Goal: Task Accomplishment & Management: Use online tool/utility

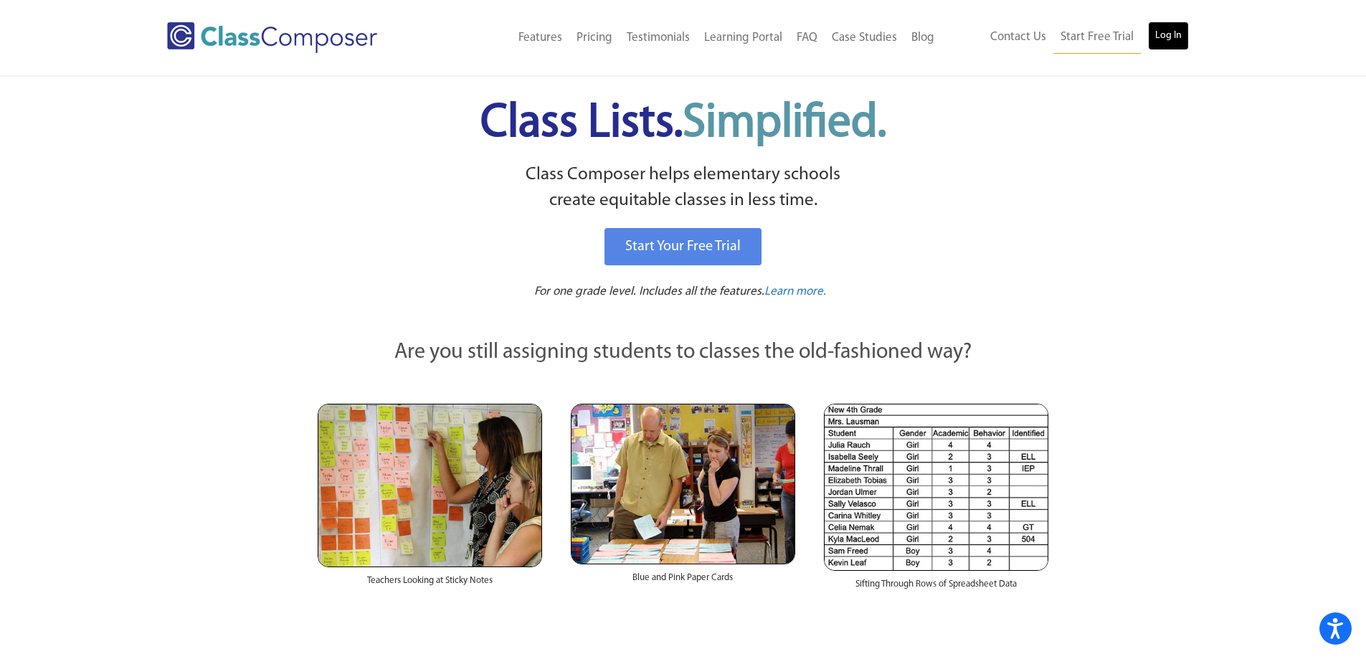
click at [1169, 32] on link "Log In" at bounding box center [1168, 36] width 41 height 29
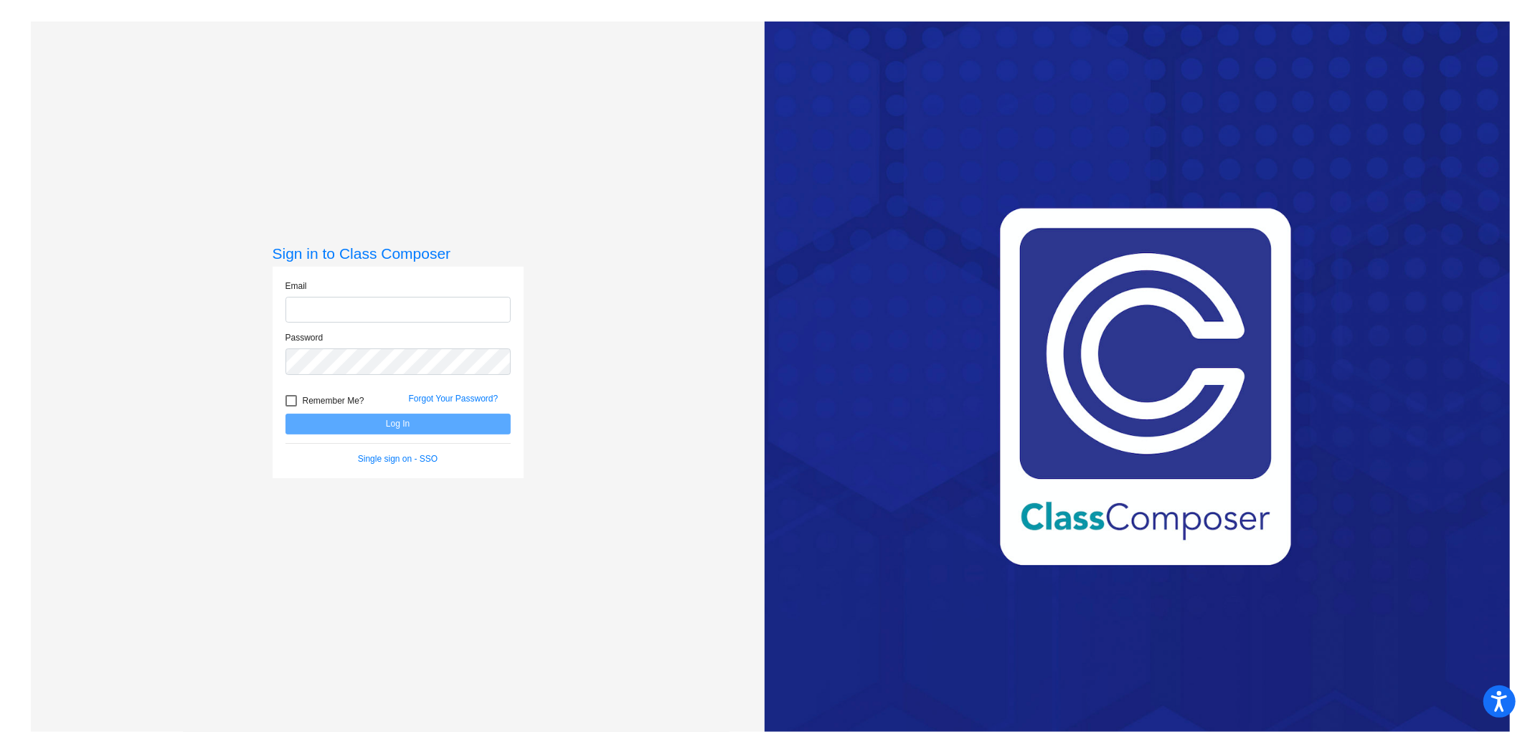
click at [403, 313] on input "email" at bounding box center [397, 310] width 225 height 27
type input "[EMAIL_ADDRESS][DOMAIN_NAME]"
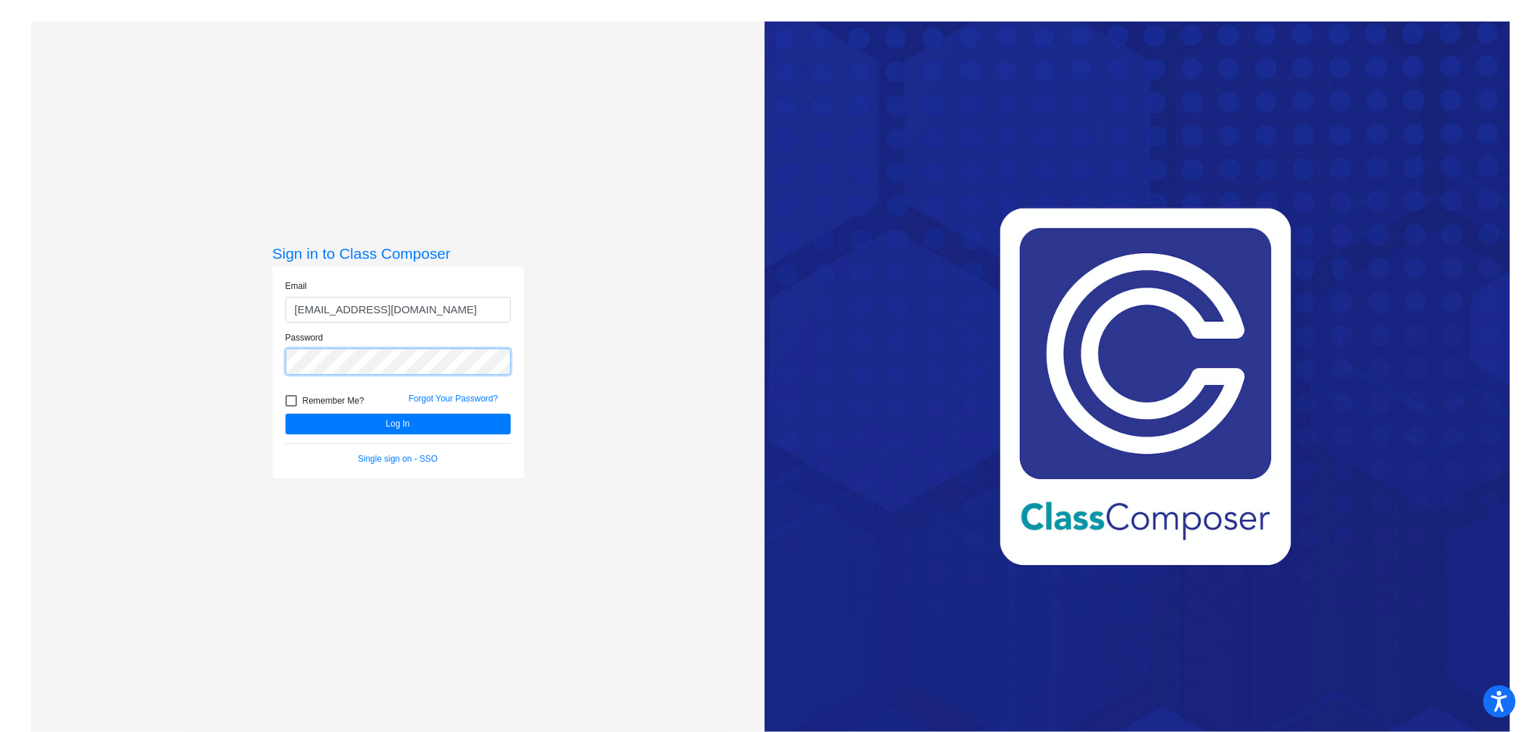
click at [285, 414] on button "Log In" at bounding box center [397, 424] width 225 height 21
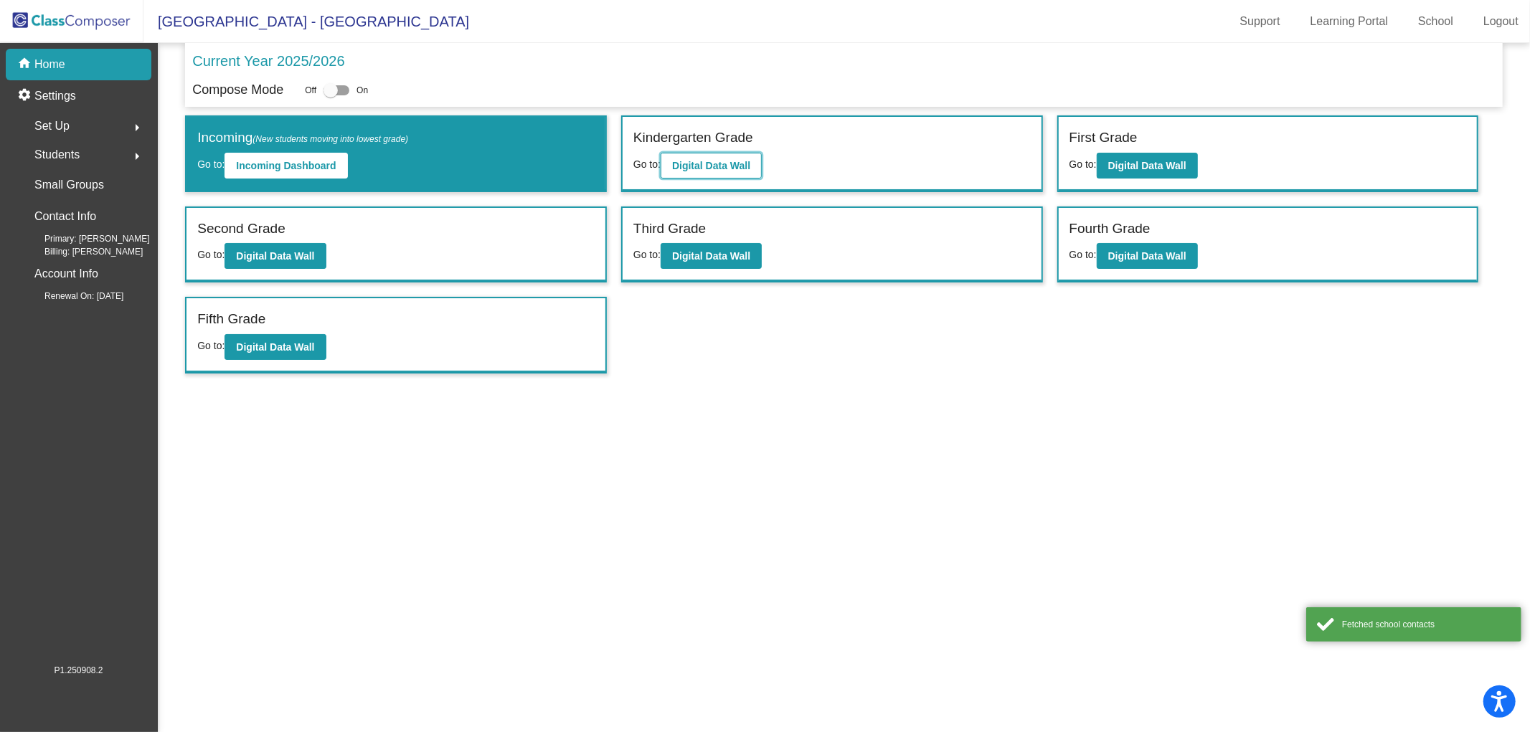
click at [716, 170] on button "Digital Data Wall" at bounding box center [711, 166] width 101 height 26
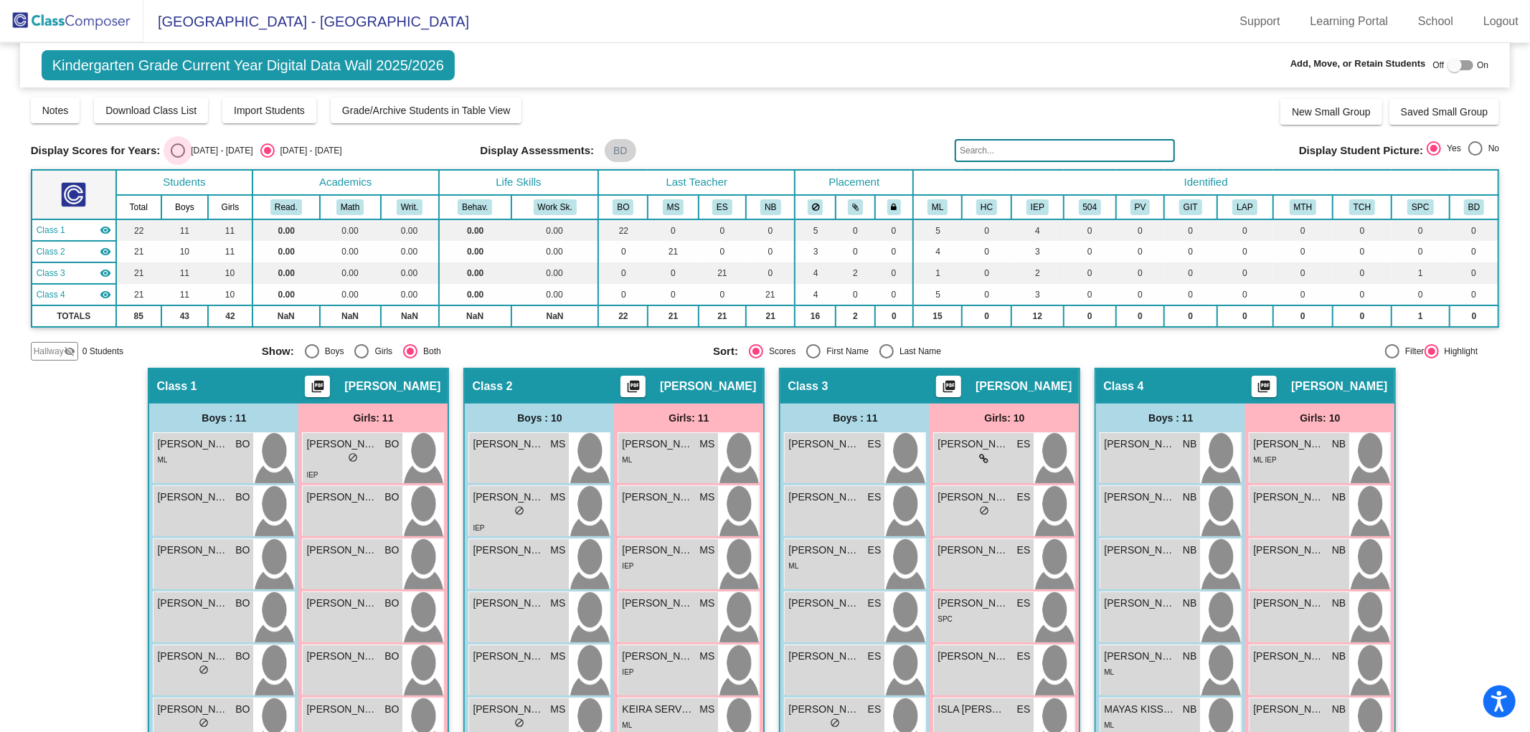
click at [179, 148] on div "Select an option" at bounding box center [178, 150] width 14 height 14
click at [178, 158] on input "2024 - 2025" at bounding box center [177, 158] width 1 height 1
radio input "true"
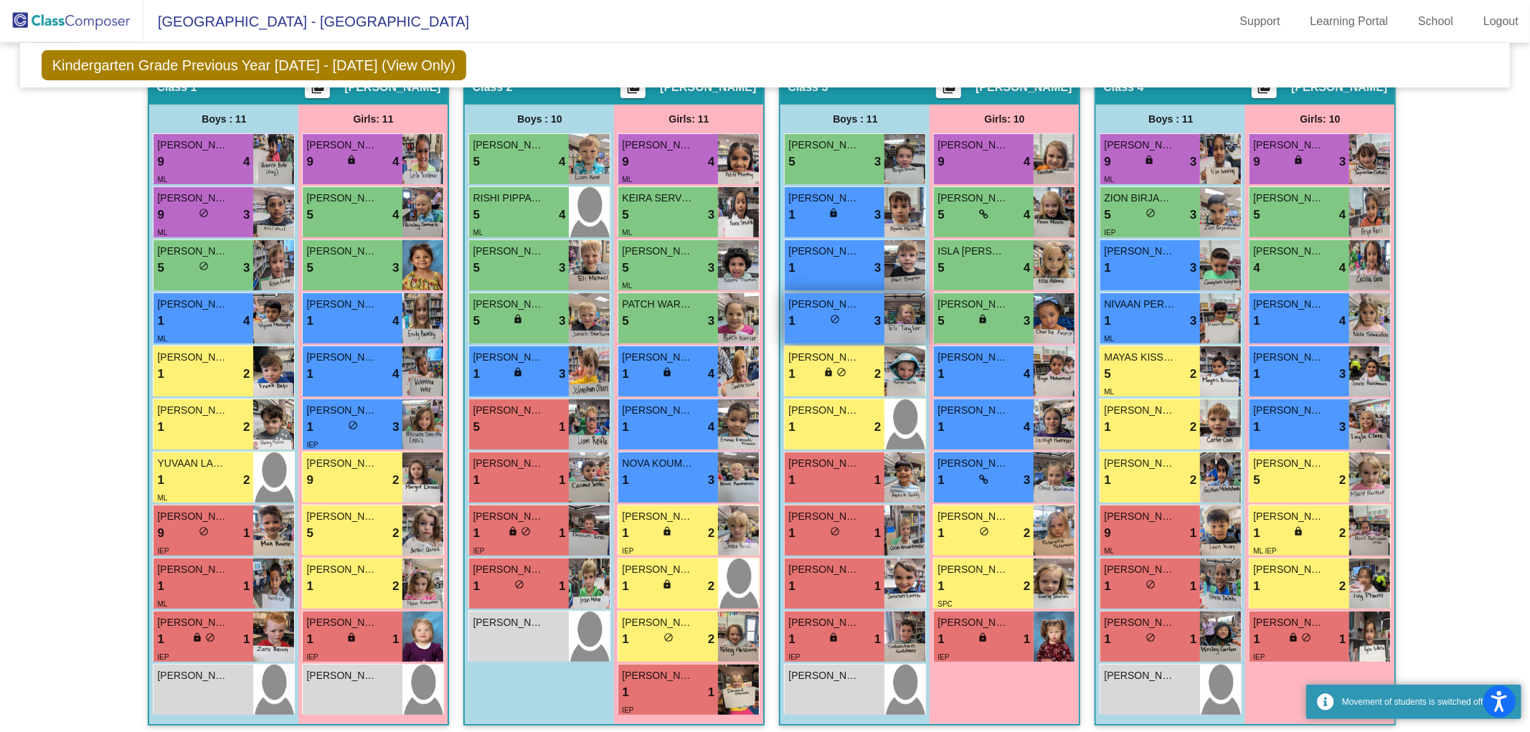
scroll to position [299, 0]
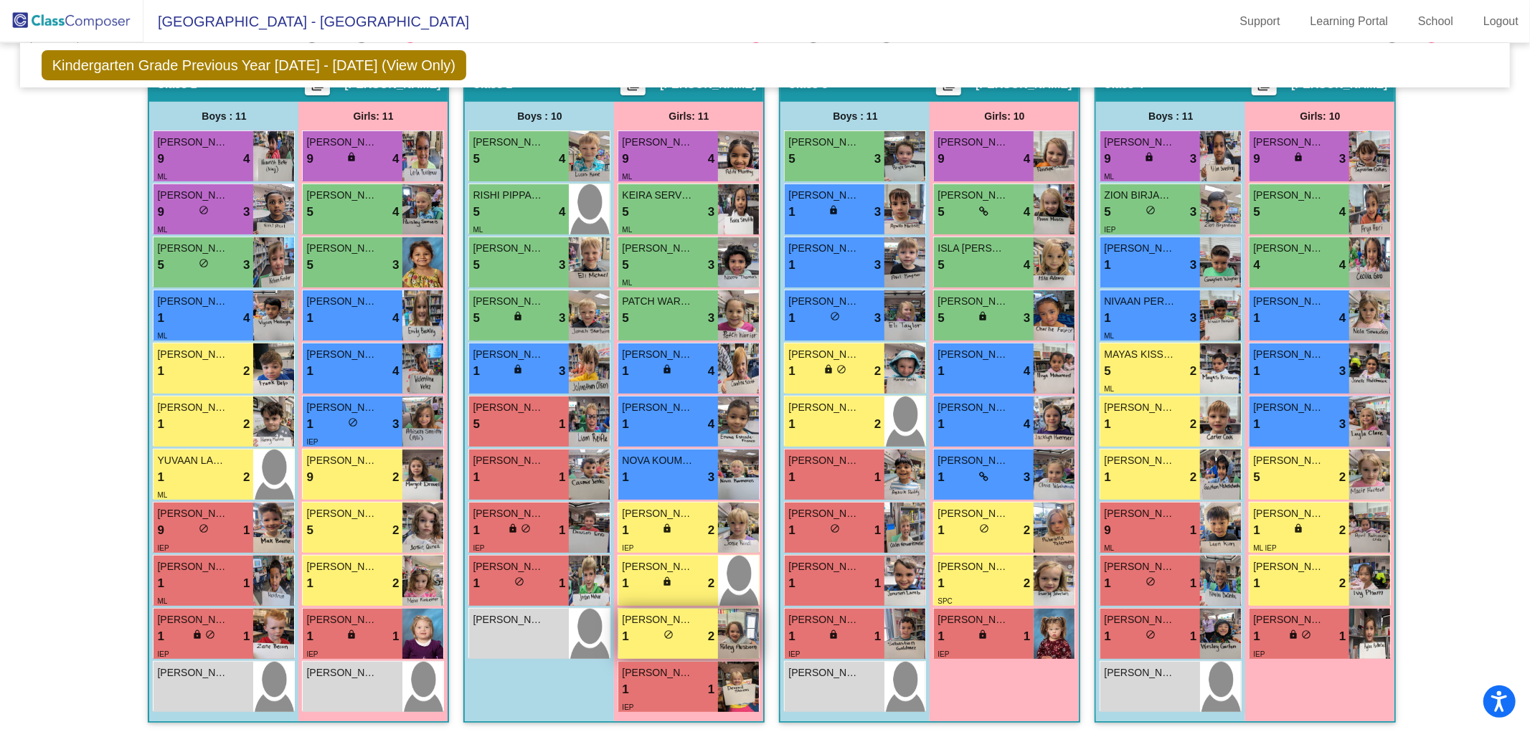
click at [672, 628] on div "1 lock do_not_disturb_alt 2" at bounding box center [668, 637] width 93 height 19
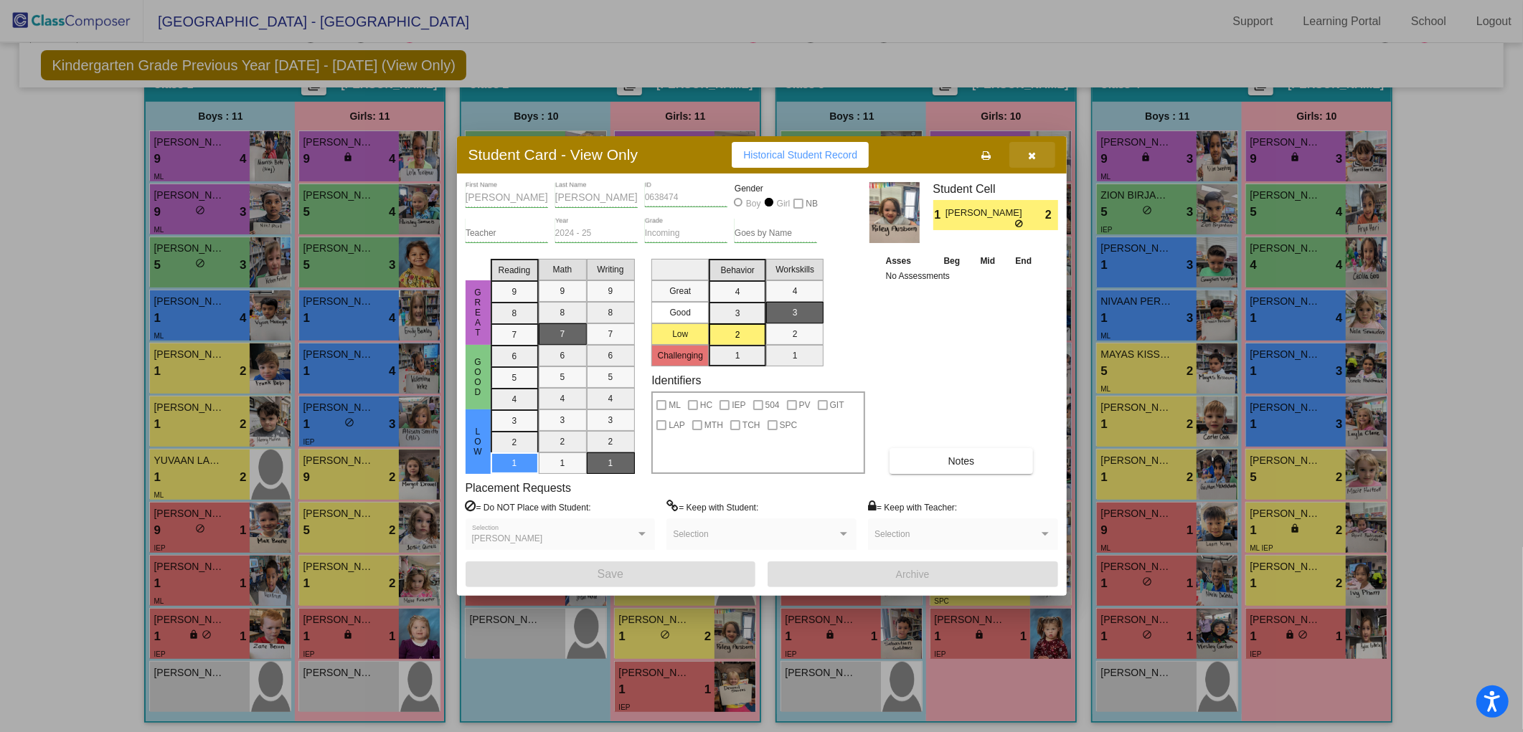
click at [1033, 154] on icon "button" at bounding box center [1032, 156] width 8 height 10
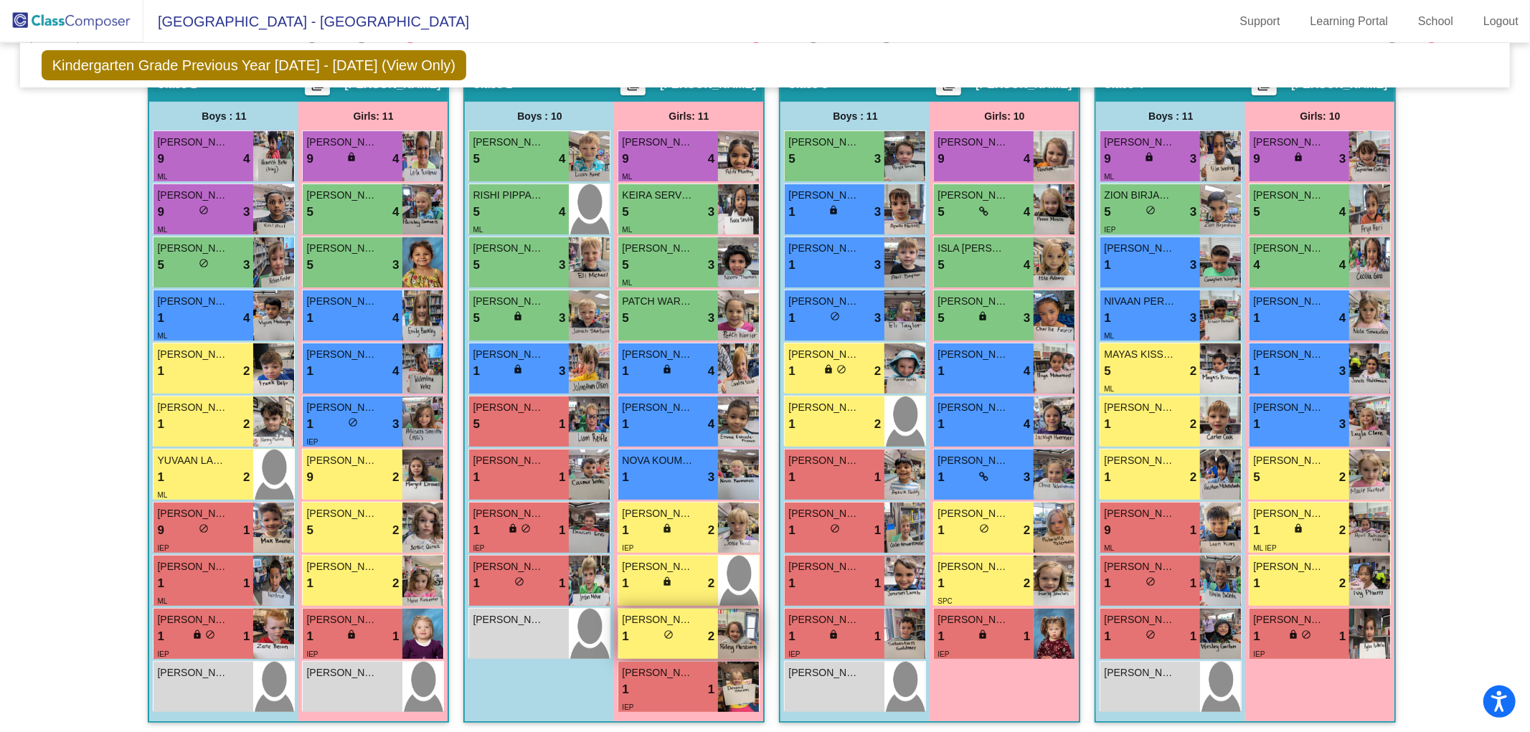
click at [678, 629] on div "1 lock do_not_disturb_alt 2" at bounding box center [668, 637] width 93 height 19
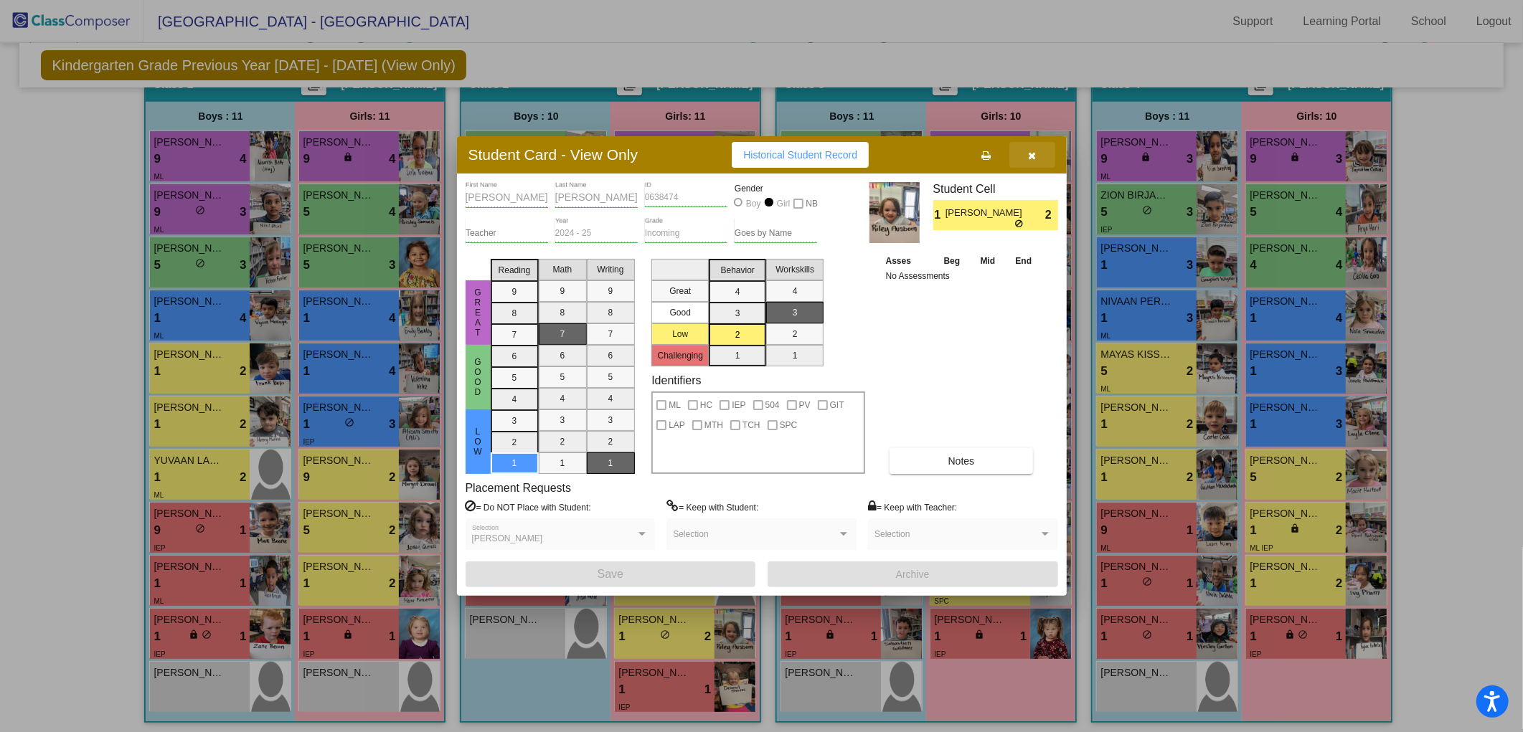
click at [1034, 151] on icon "button" at bounding box center [1032, 156] width 8 height 10
